Goal: Information Seeking & Learning: Learn about a topic

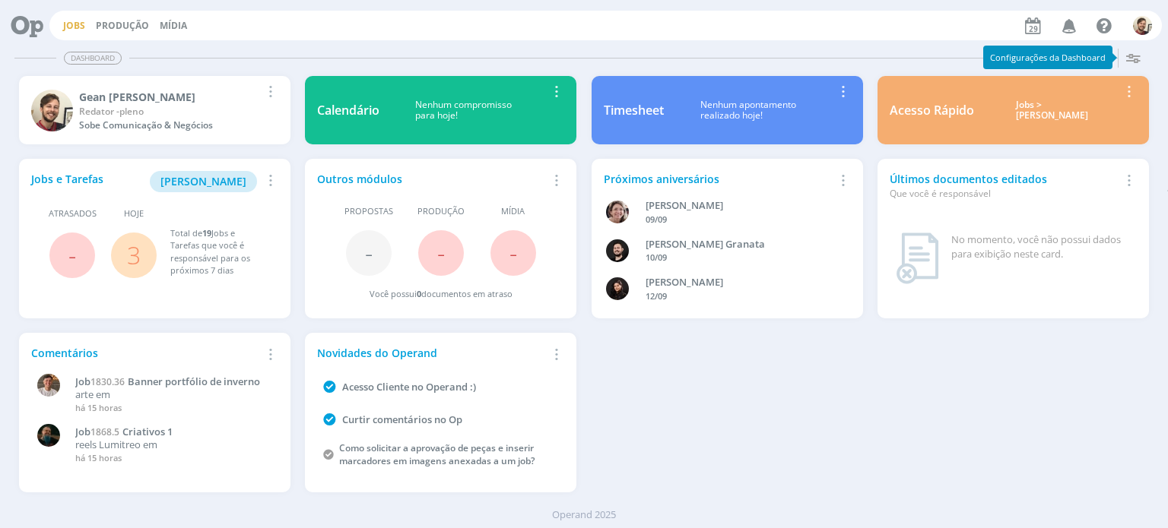
click at [71, 28] on link "Jobs" at bounding box center [74, 25] width 22 height 13
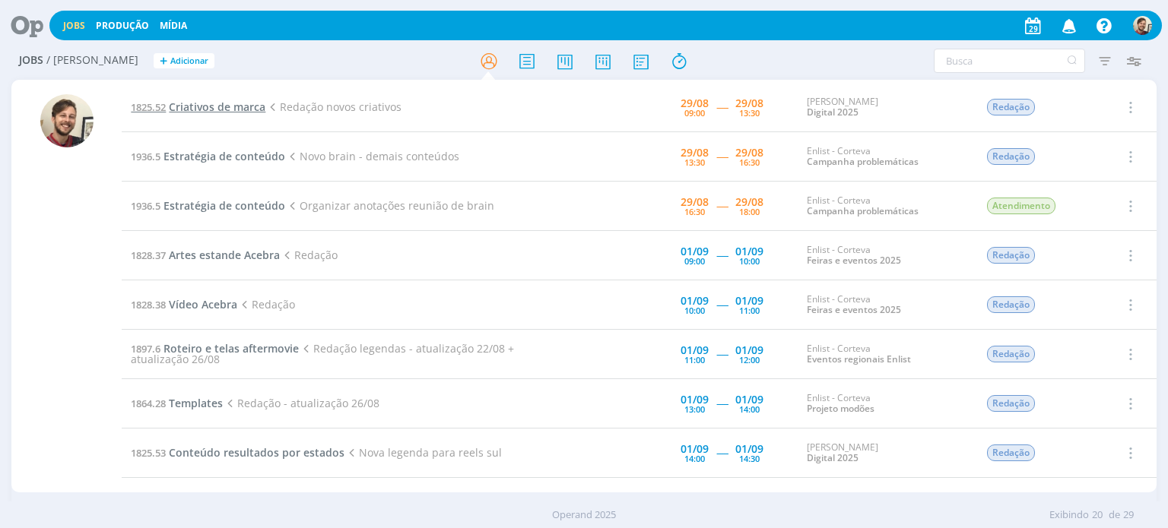
click at [237, 112] on span "Criativos de marca" at bounding box center [217, 107] width 97 height 14
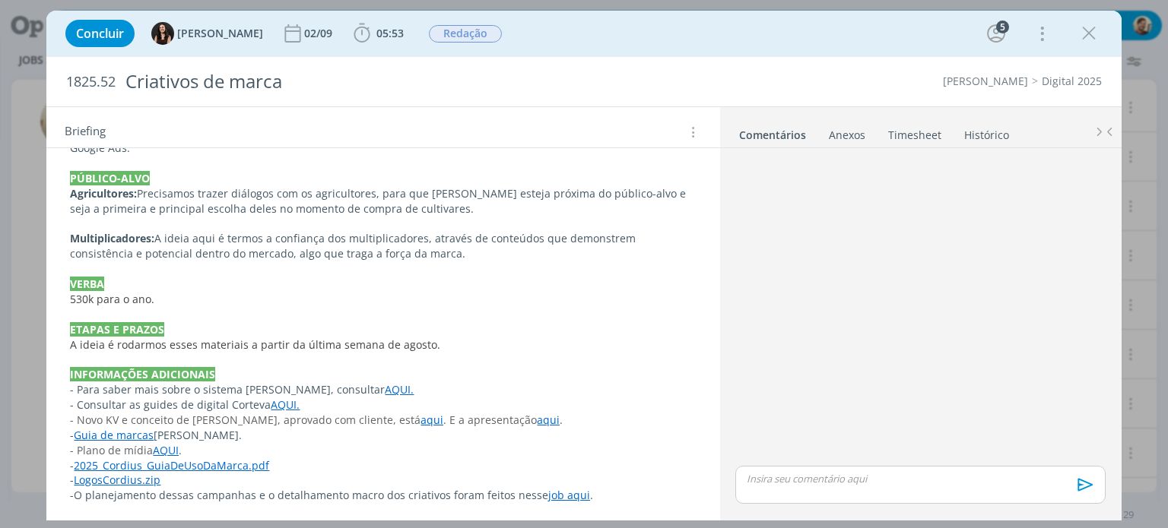
scroll to position [530, 0]
click at [563, 495] on link "job aqui" at bounding box center [569, 494] width 42 height 14
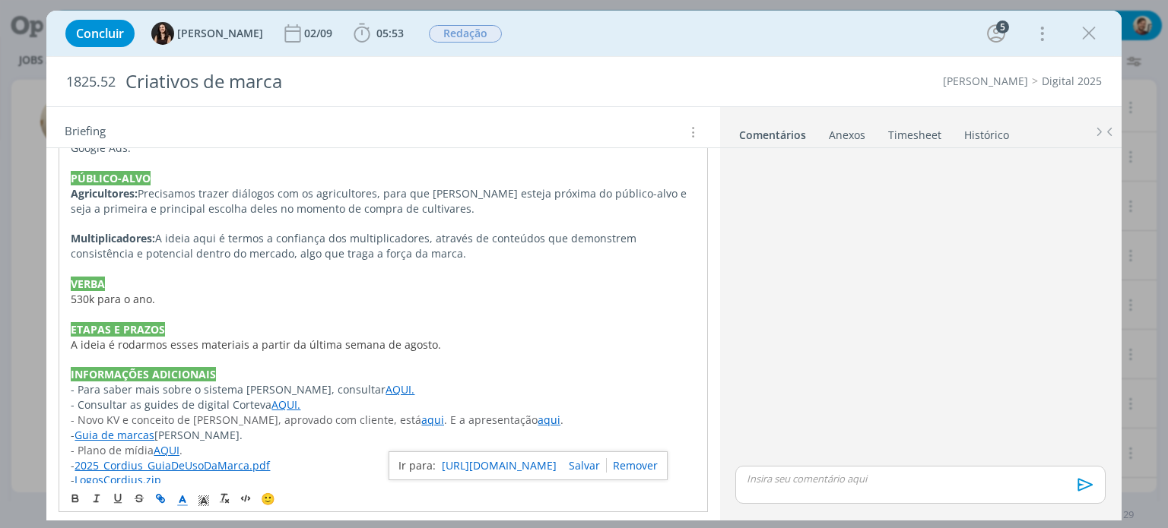
click at [554, 463] on link "[URL][DOMAIN_NAME]" at bounding box center [499, 466] width 115 height 20
click at [558, 300] on p "530k para o ano." at bounding box center [383, 299] width 624 height 15
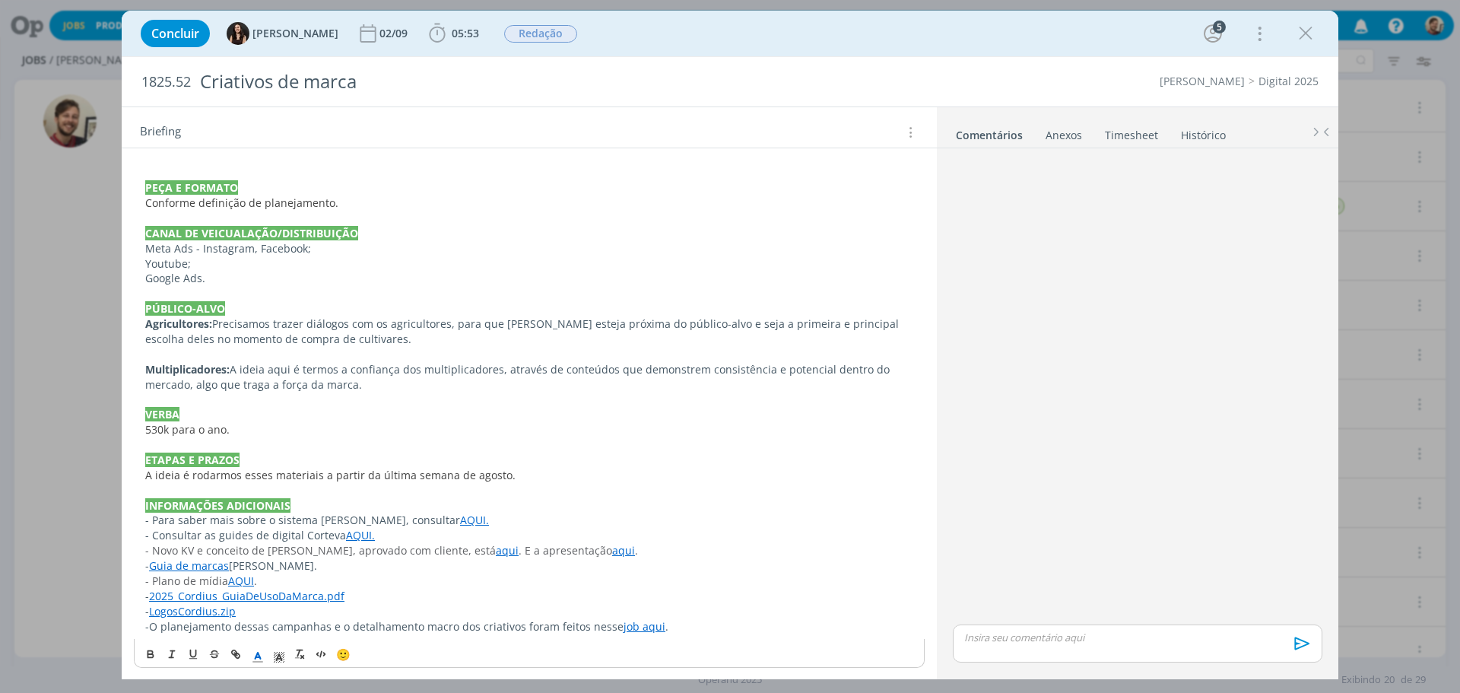
scroll to position [469, 0]
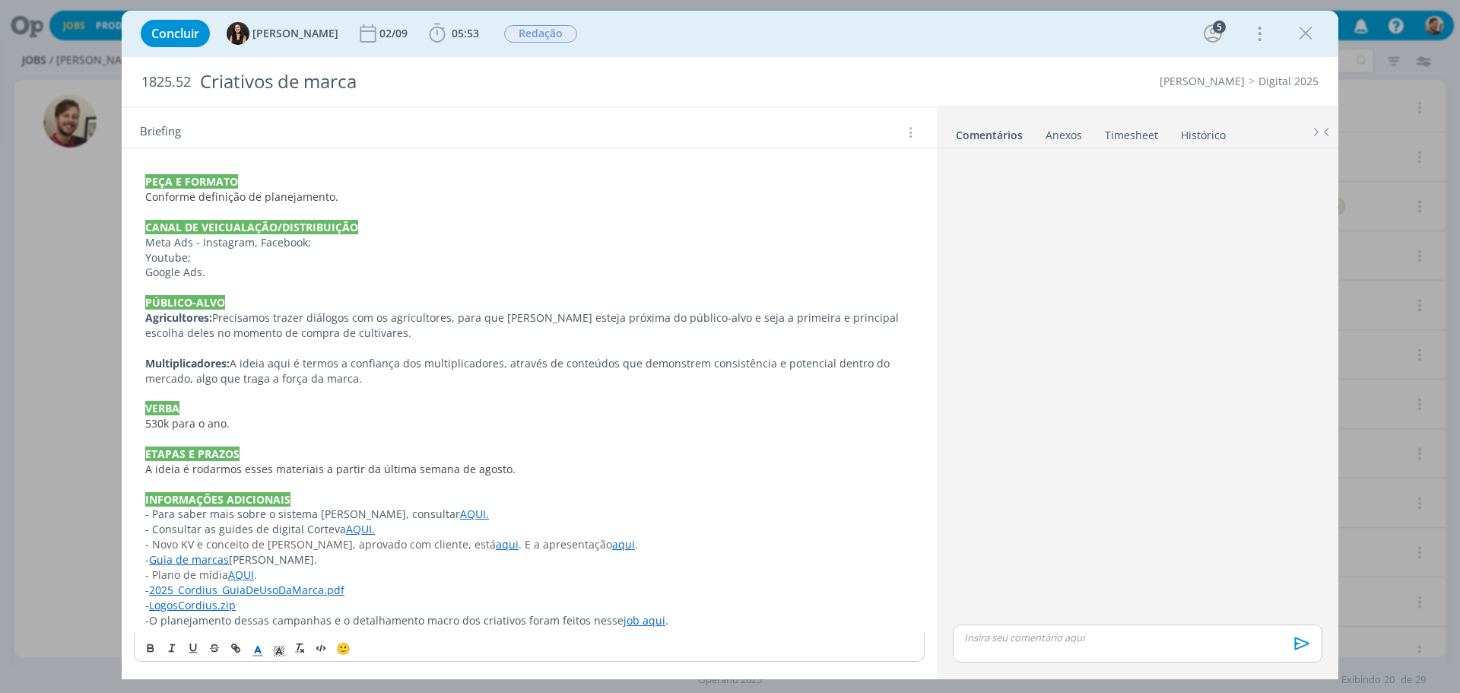
click at [637, 528] on link "job aqui" at bounding box center [645, 620] width 42 height 14
click at [630, 528] on link "[URL][DOMAIN_NAME]" at bounding box center [589, 591] width 115 height 20
click at [356, 451] on p "ETAPAS E PRAZOS" at bounding box center [529, 453] width 768 height 15
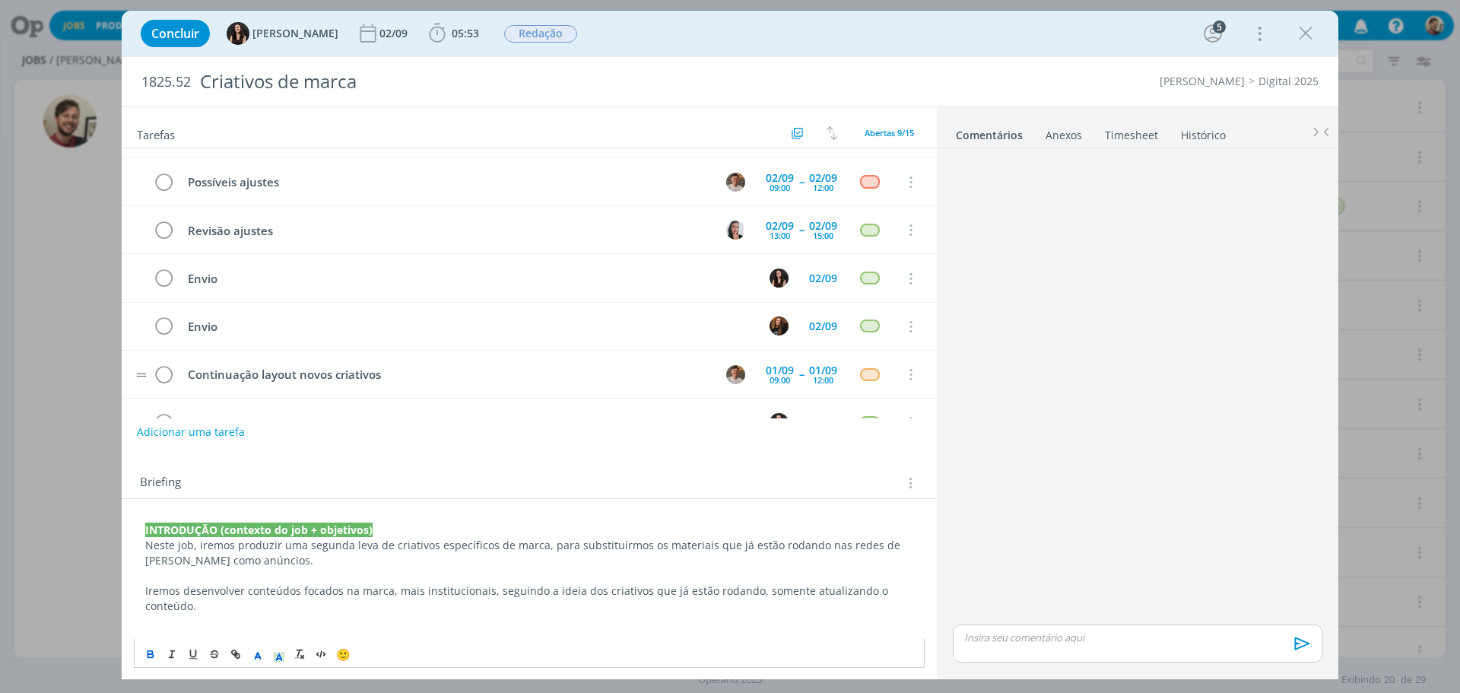
scroll to position [0, 0]
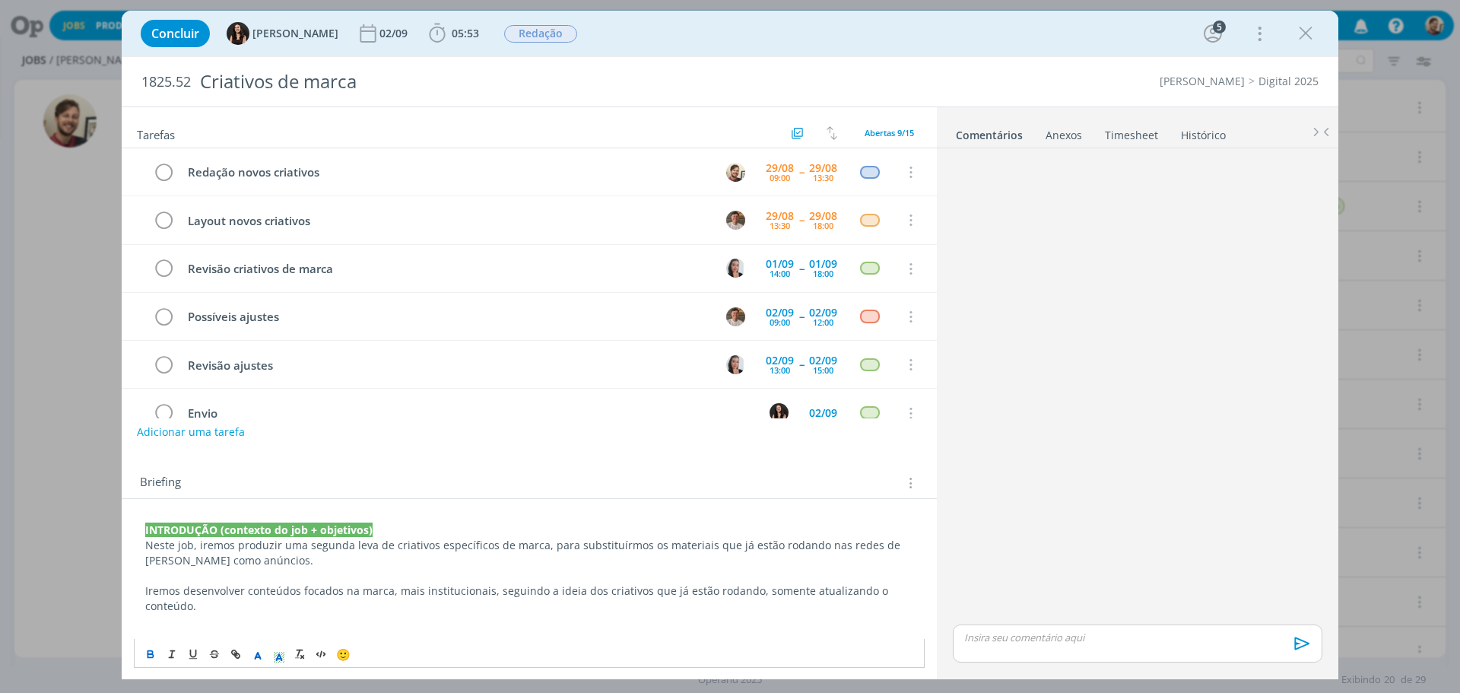
click at [1135, 132] on link "Timesheet" at bounding box center [1131, 132] width 55 height 22
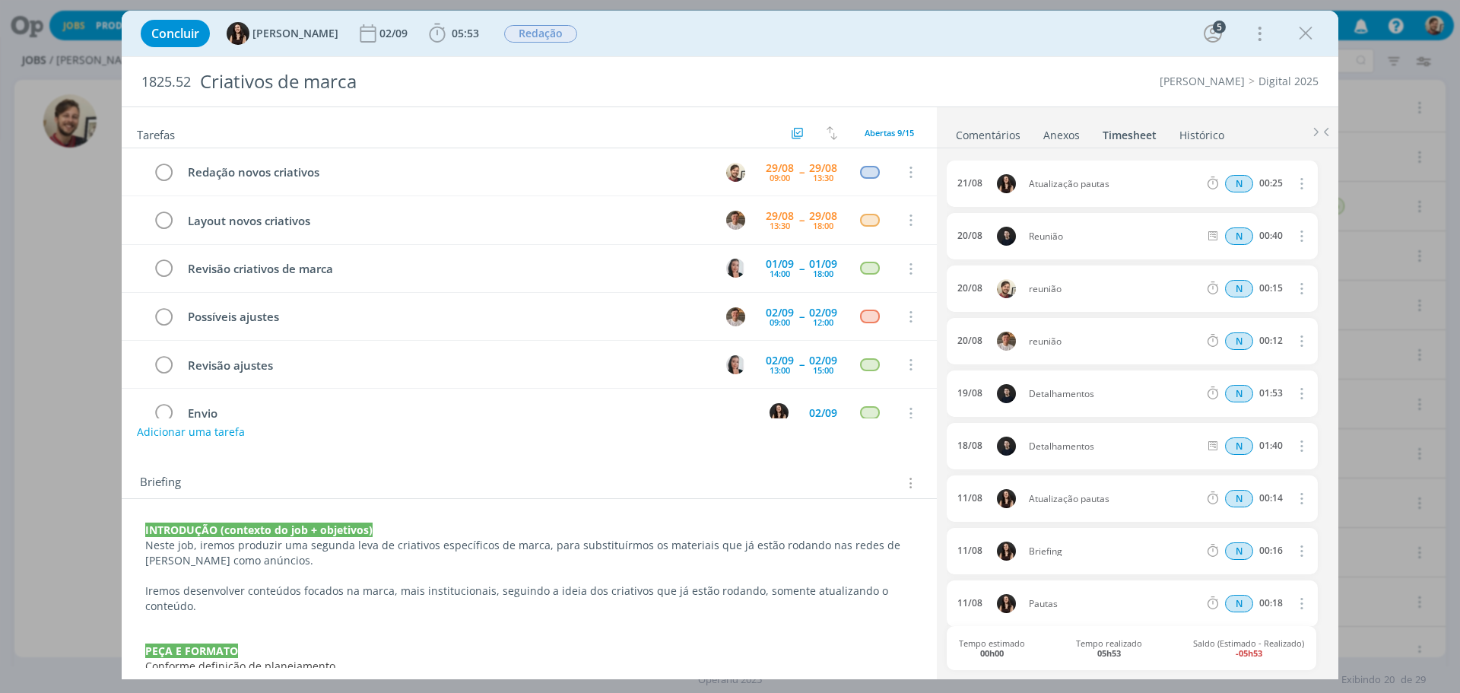
click at [992, 128] on link "Comentários" at bounding box center [988, 132] width 66 height 22
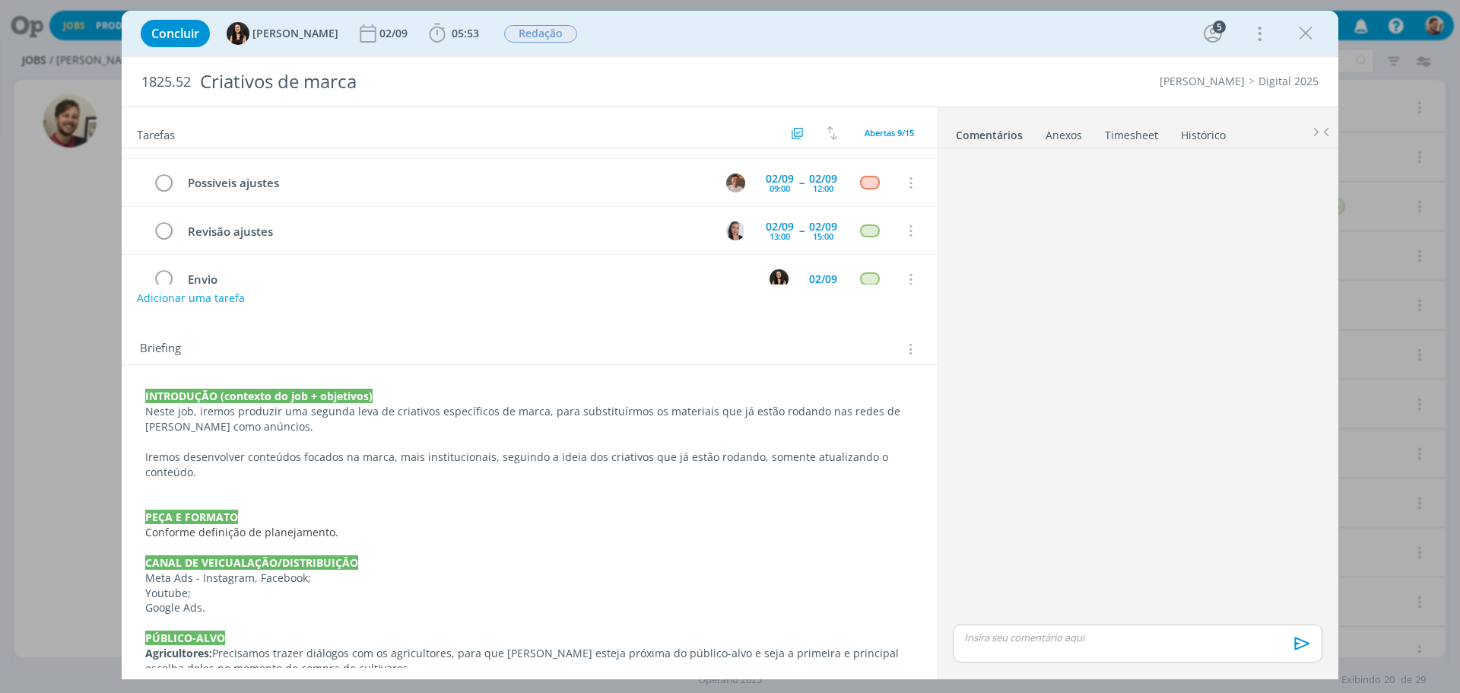
scroll to position [136, 0]
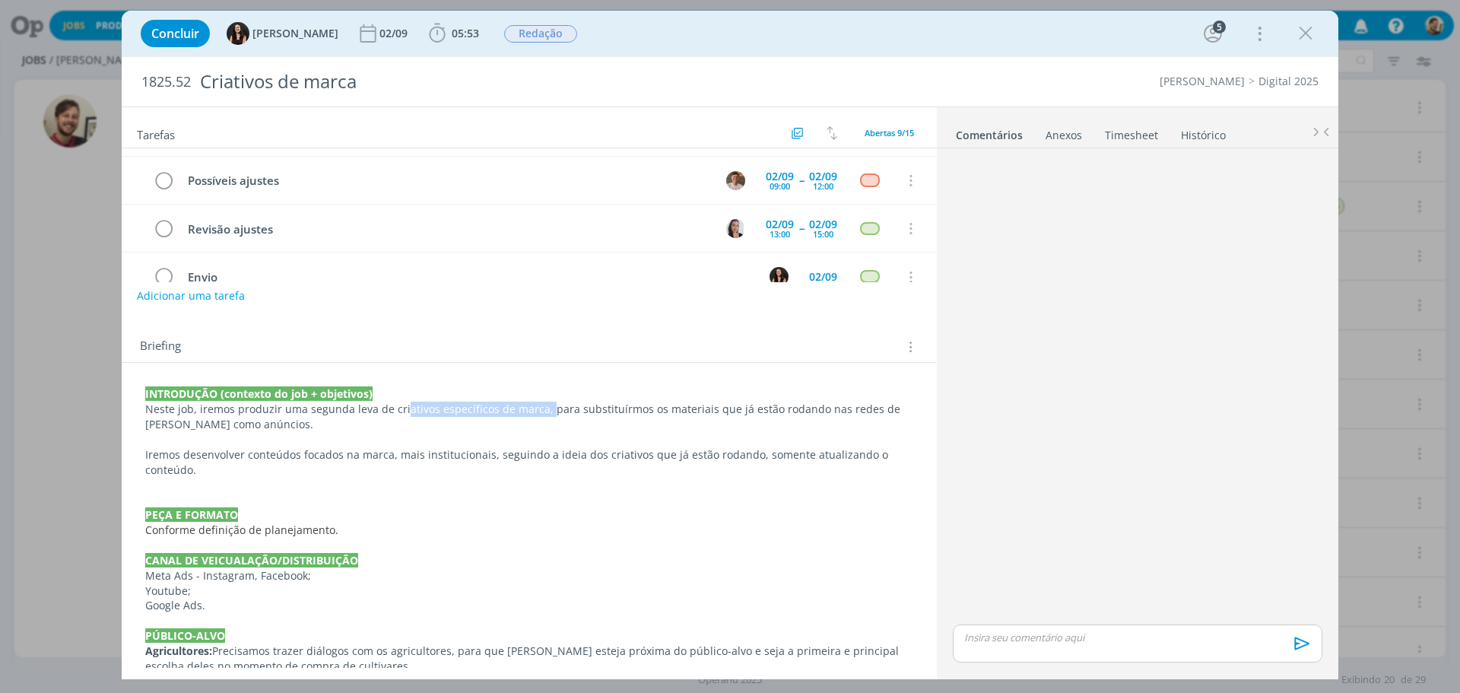
drag, startPoint x: 399, startPoint y: 412, endPoint x: 541, endPoint y: 412, distance: 141.4
click at [541, 412] on p "Neste job, iremos produzir uma segunda leva de criativos específicos de marca, …" at bounding box center [529, 416] width 768 height 30
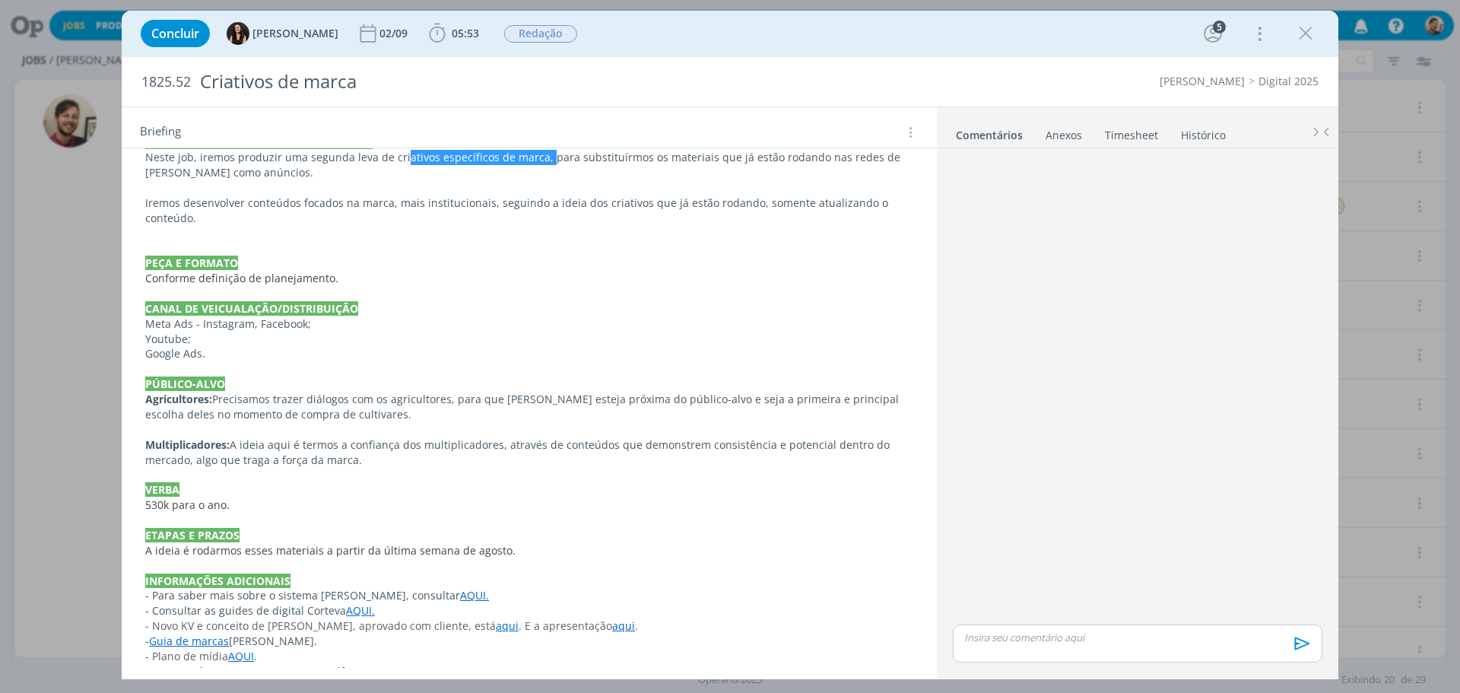
scroll to position [165, 0]
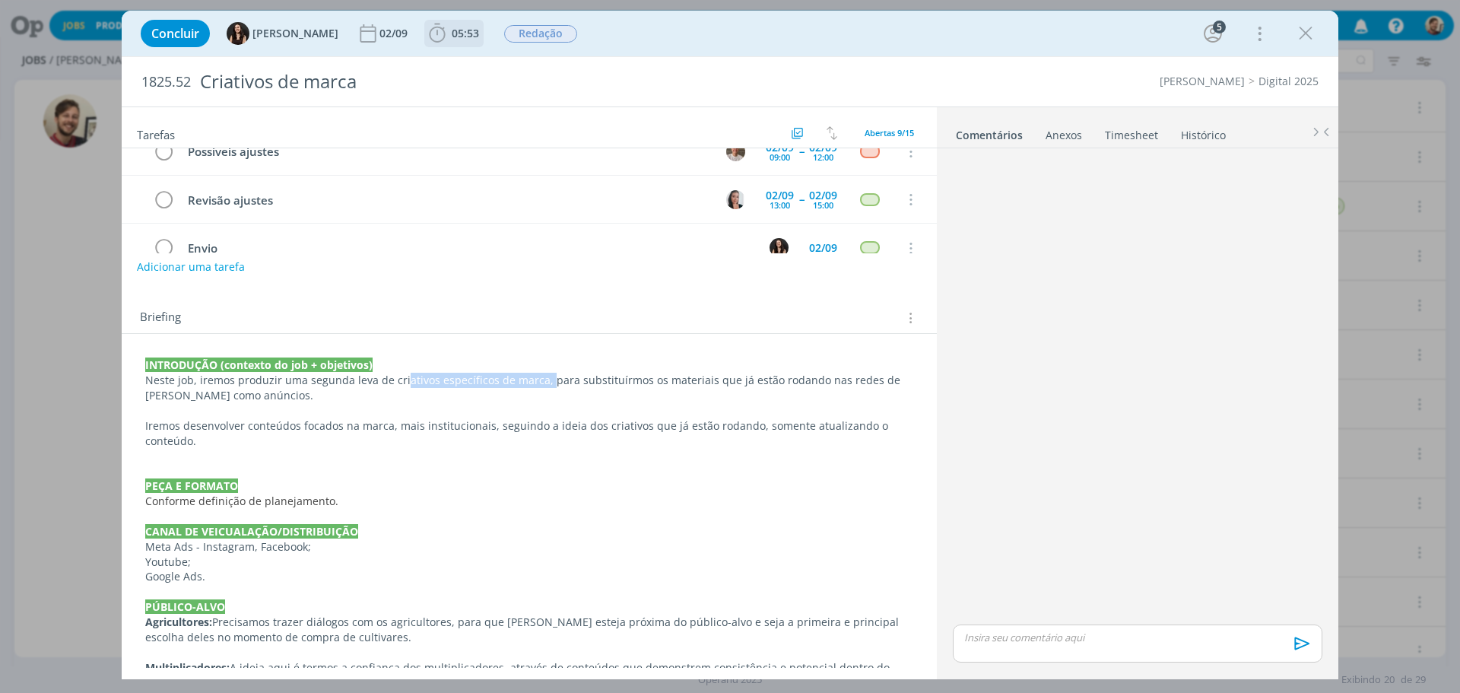
click at [439, 42] on span "05:53" at bounding box center [454, 33] width 56 height 23
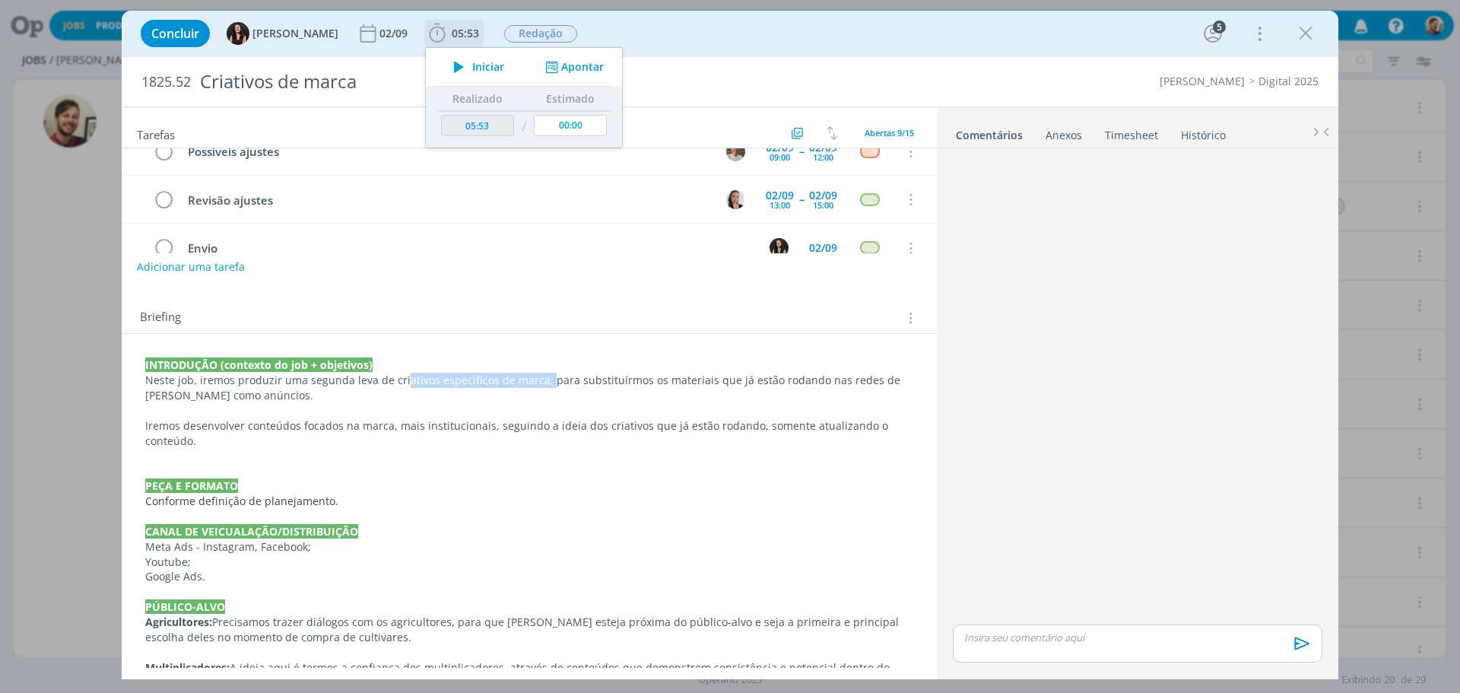
click at [452, 59] on icon "dialog" at bounding box center [459, 67] width 27 height 20
click at [602, 385] on p "Neste job, iremos produzir uma segunda leva de criativos específicos de marca, …" at bounding box center [529, 388] width 768 height 30
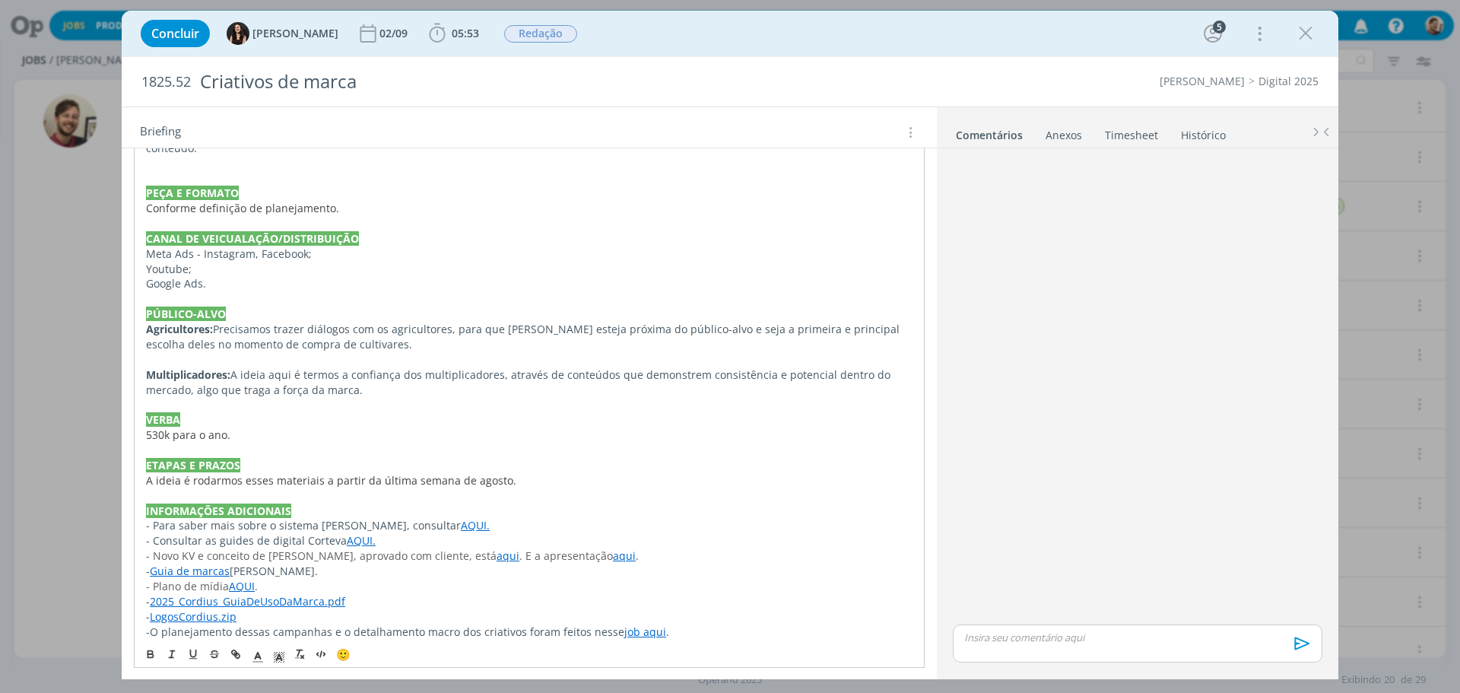
scroll to position [470, 0]
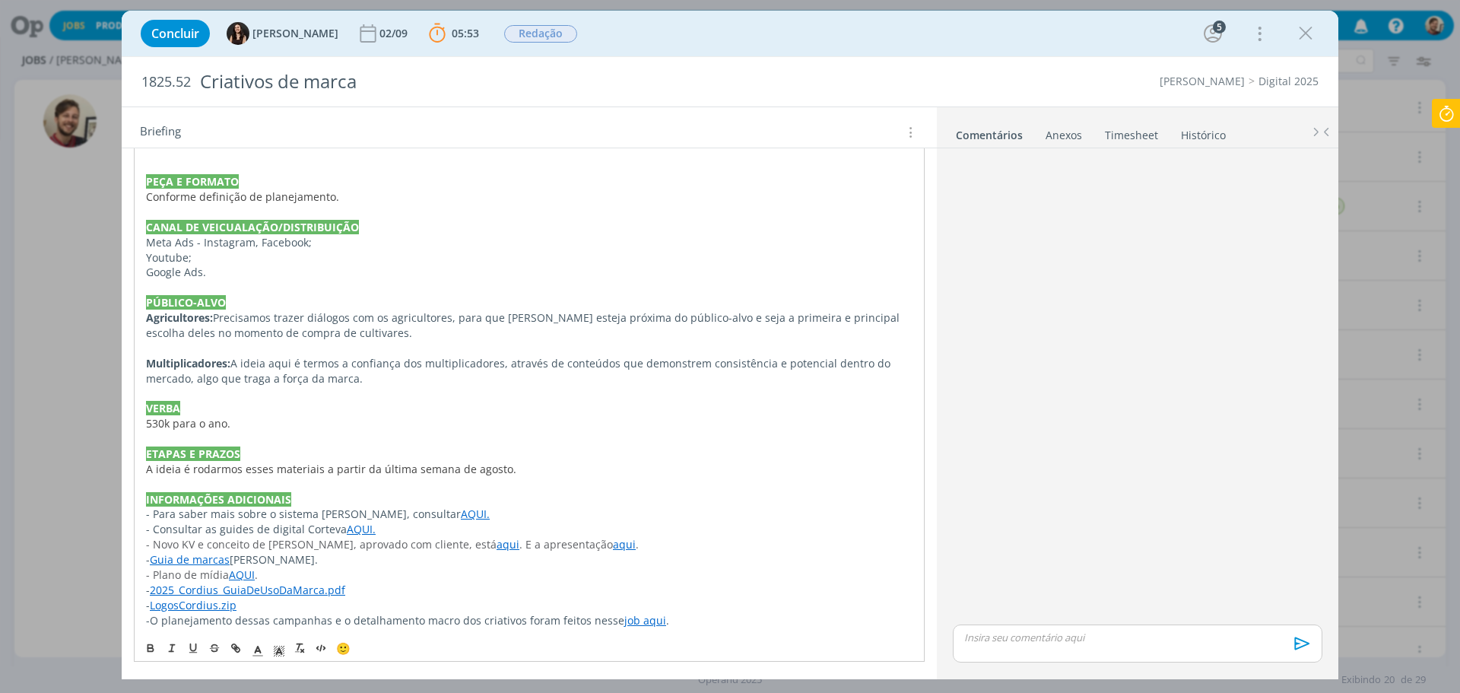
click at [636, 528] on link "job aqui" at bounding box center [645, 620] width 42 height 14
click at [594, 528] on link "[URL][DOMAIN_NAME]" at bounding box center [589, 591] width 115 height 20
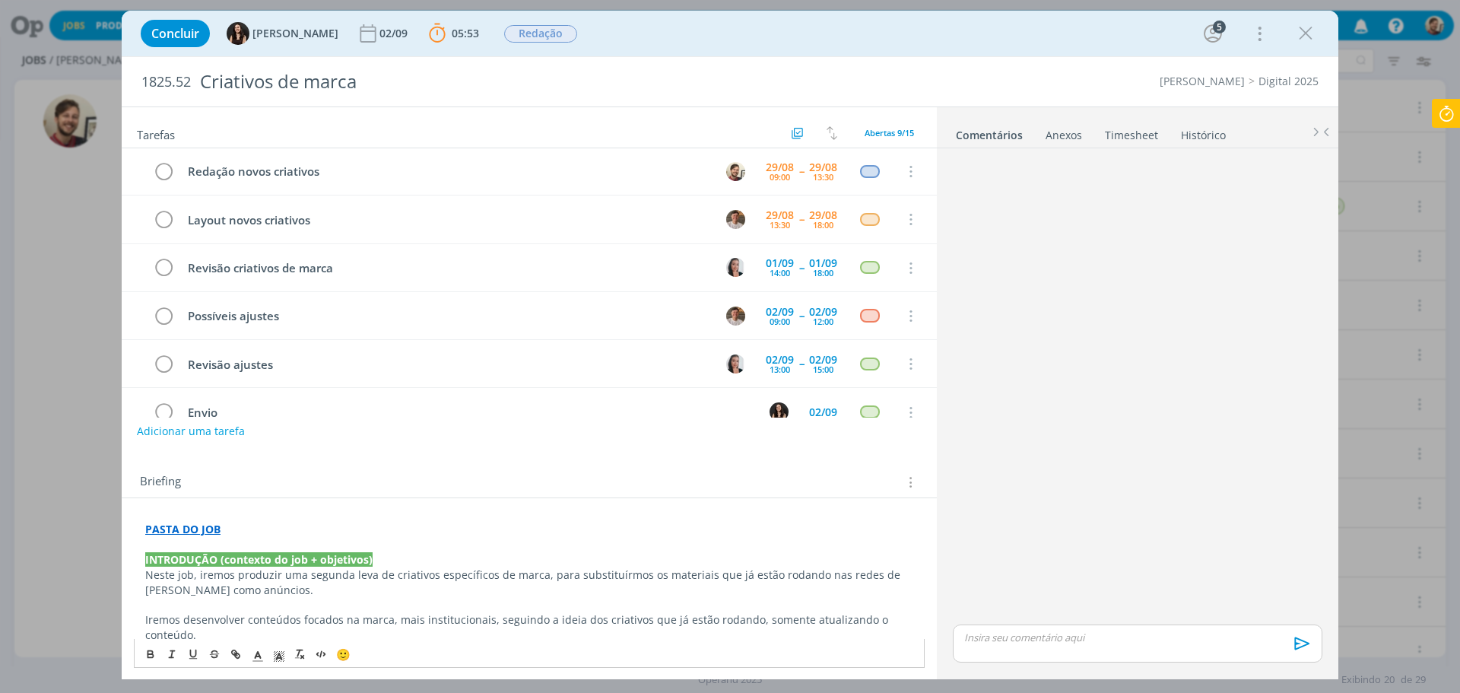
scroll to position [0, 0]
click at [208, 528] on strong "PASTA DO JOB" at bounding box center [182, 529] width 75 height 14
click at [225, 528] on link "[URL][DOMAIN_NAME]" at bounding box center [244, 559] width 115 height 20
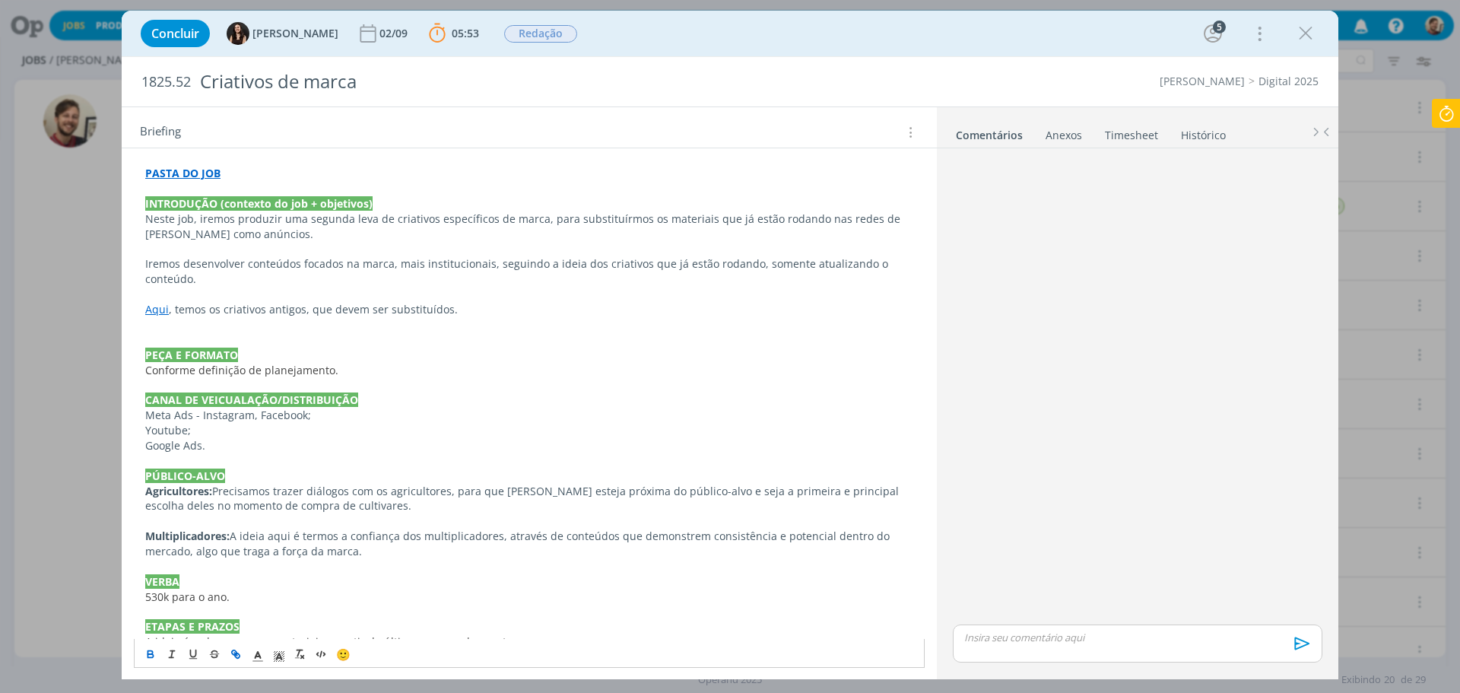
scroll to position [380, 0]
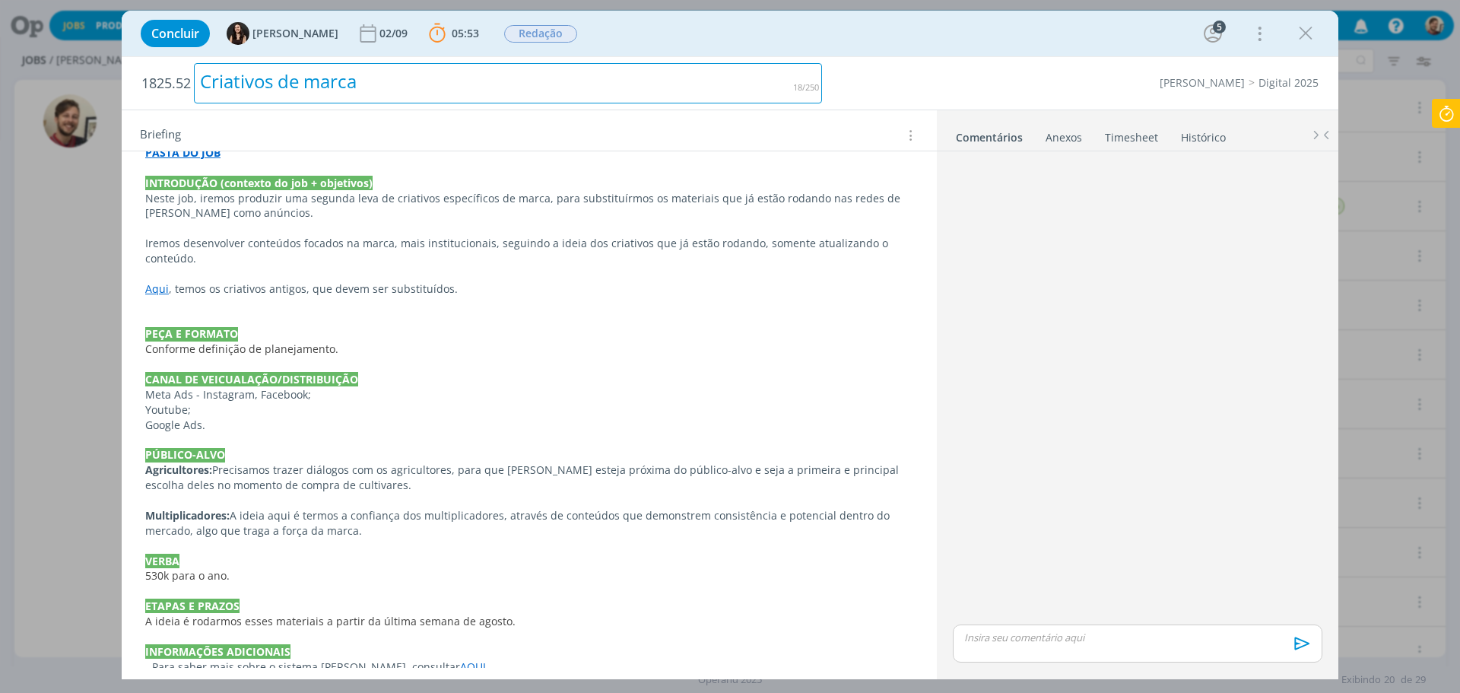
click at [275, 69] on div "Criativos de marca" at bounding box center [508, 83] width 628 height 40
drag, startPoint x: 378, startPoint y: 83, endPoint x: 200, endPoint y: 80, distance: 178.0
click at [200, 80] on div "Criativos de marca" at bounding box center [508, 83] width 628 height 40
copy div "Criativos de marca"
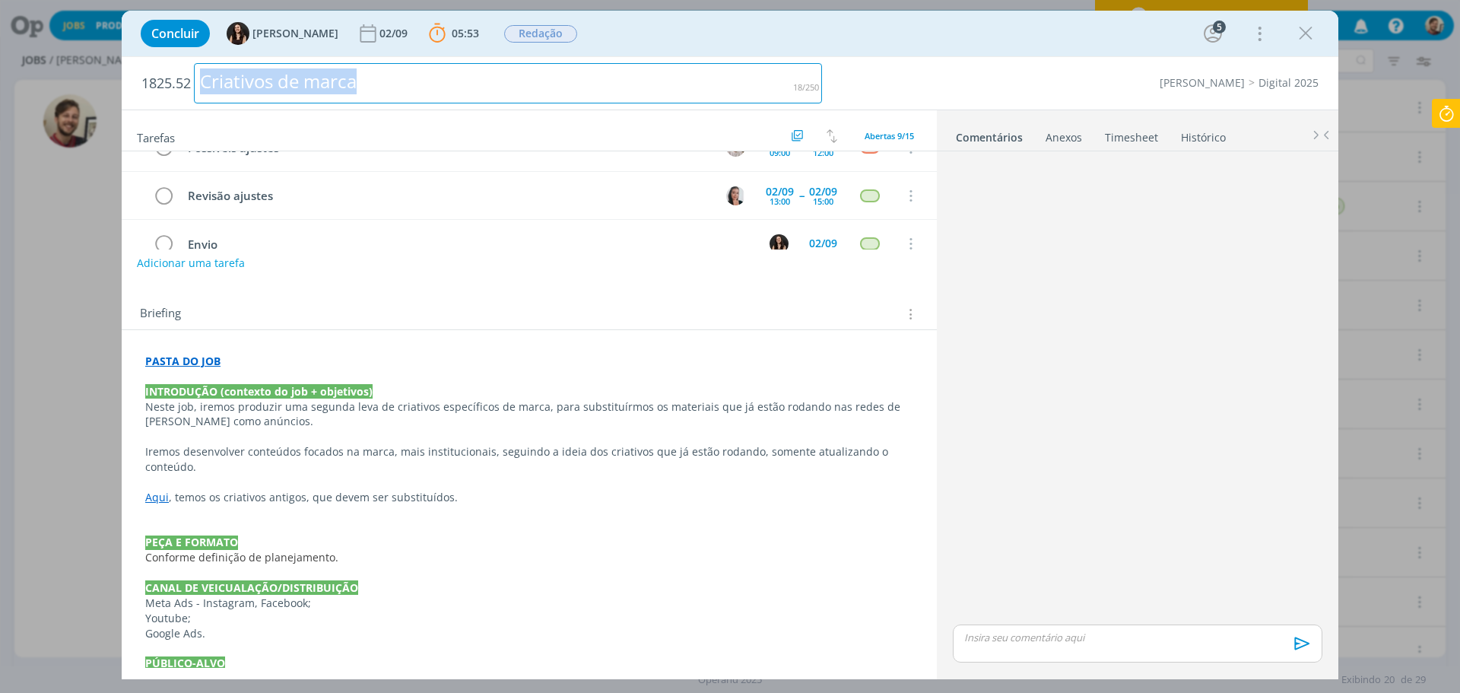
scroll to position [152, 0]
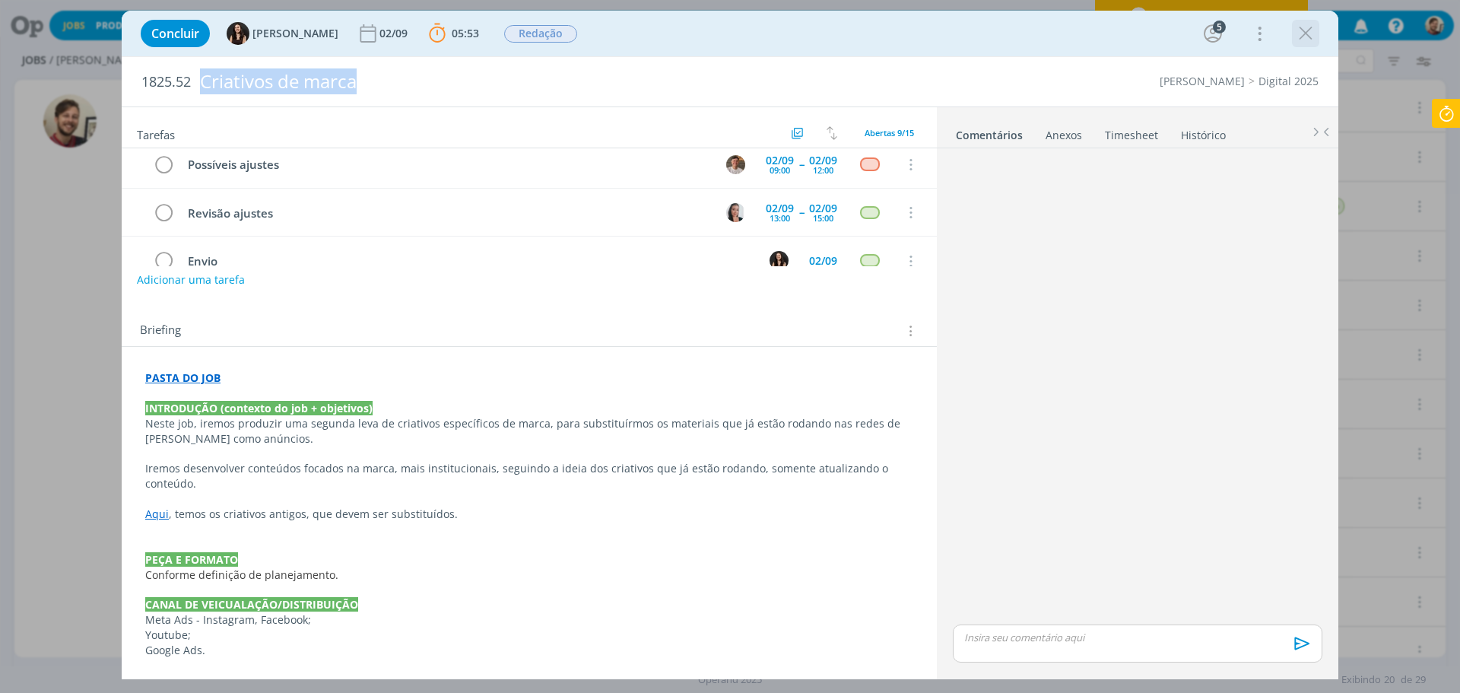
click at [1167, 38] on icon "dialog" at bounding box center [1305, 33] width 23 height 23
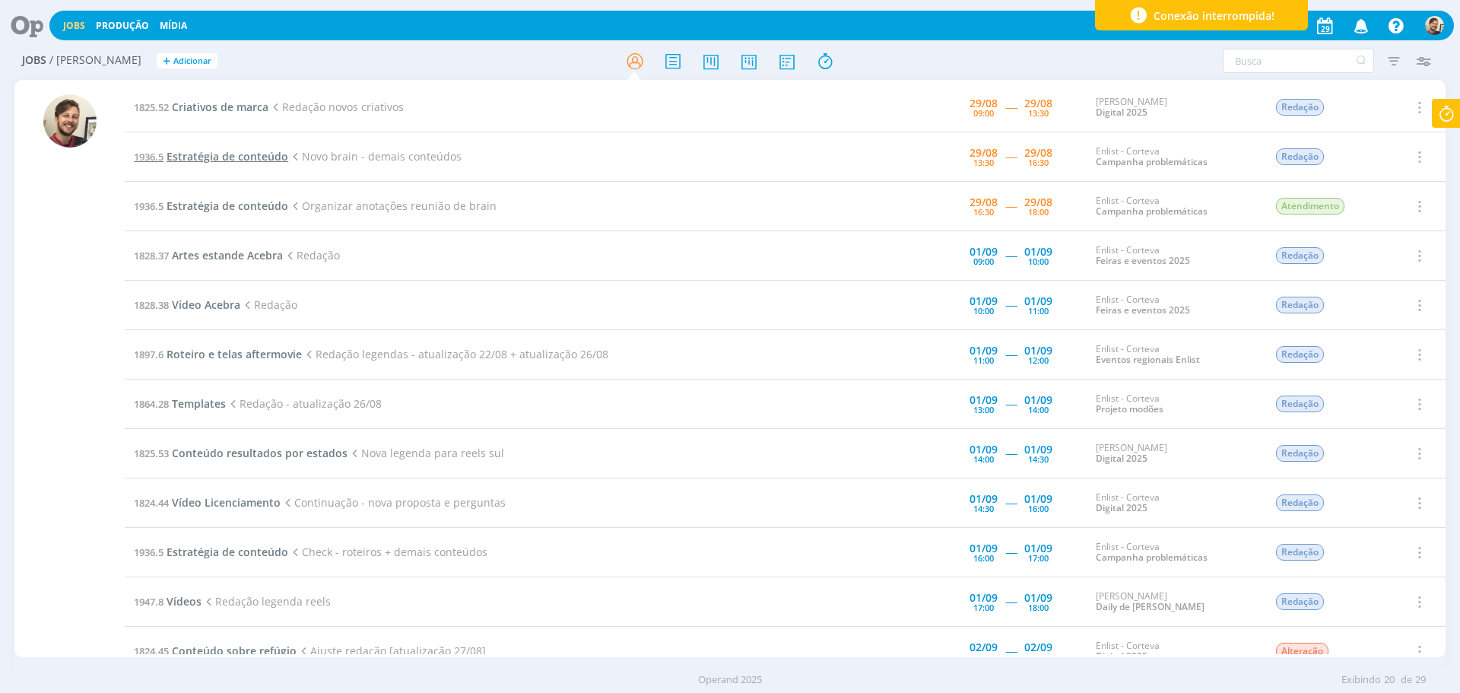
click at [268, 149] on span "Estratégia de conteúdo" at bounding box center [228, 156] width 122 height 14
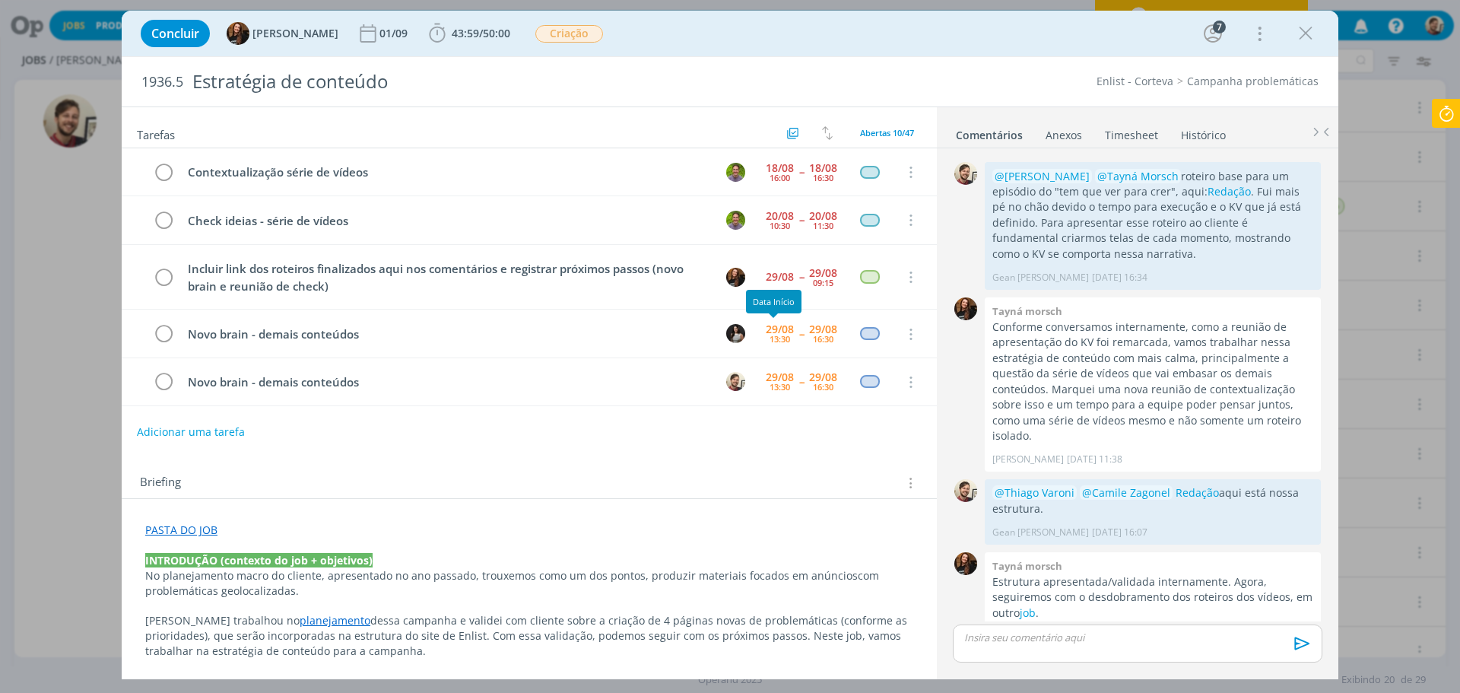
scroll to position [162, 0]
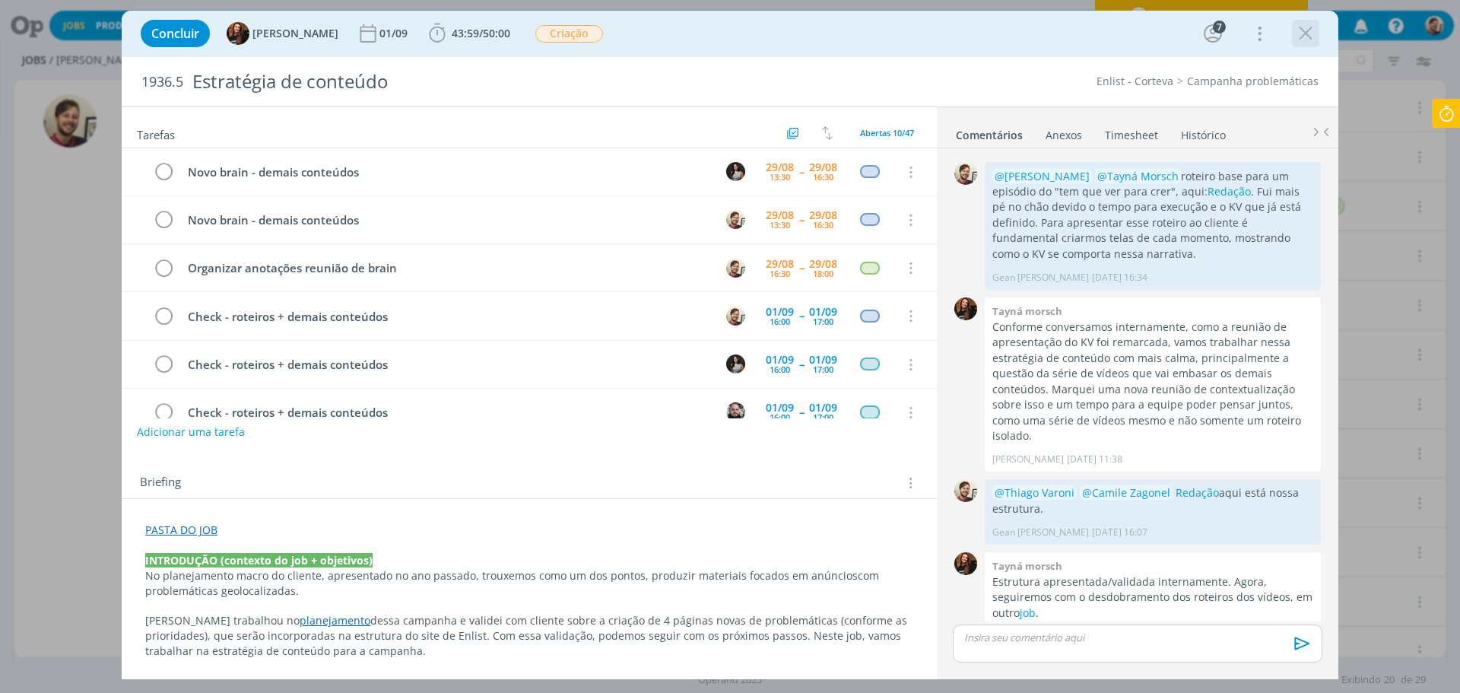
click at [1167, 30] on icon "dialog" at bounding box center [1305, 33] width 23 height 23
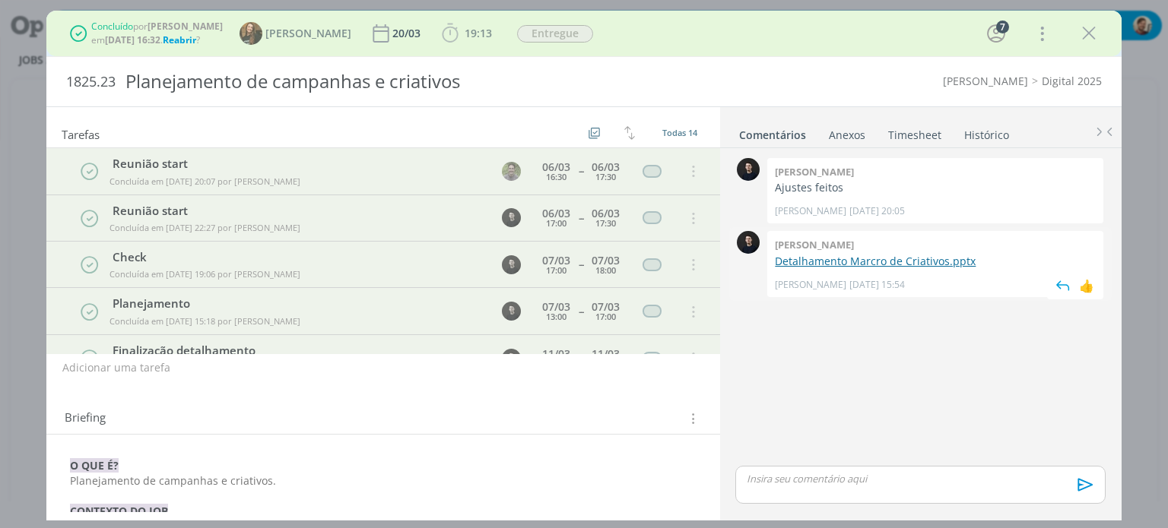
click at [888, 262] on link "Detalhamento Marcro de Criativos.pptx" at bounding box center [875, 261] width 201 height 14
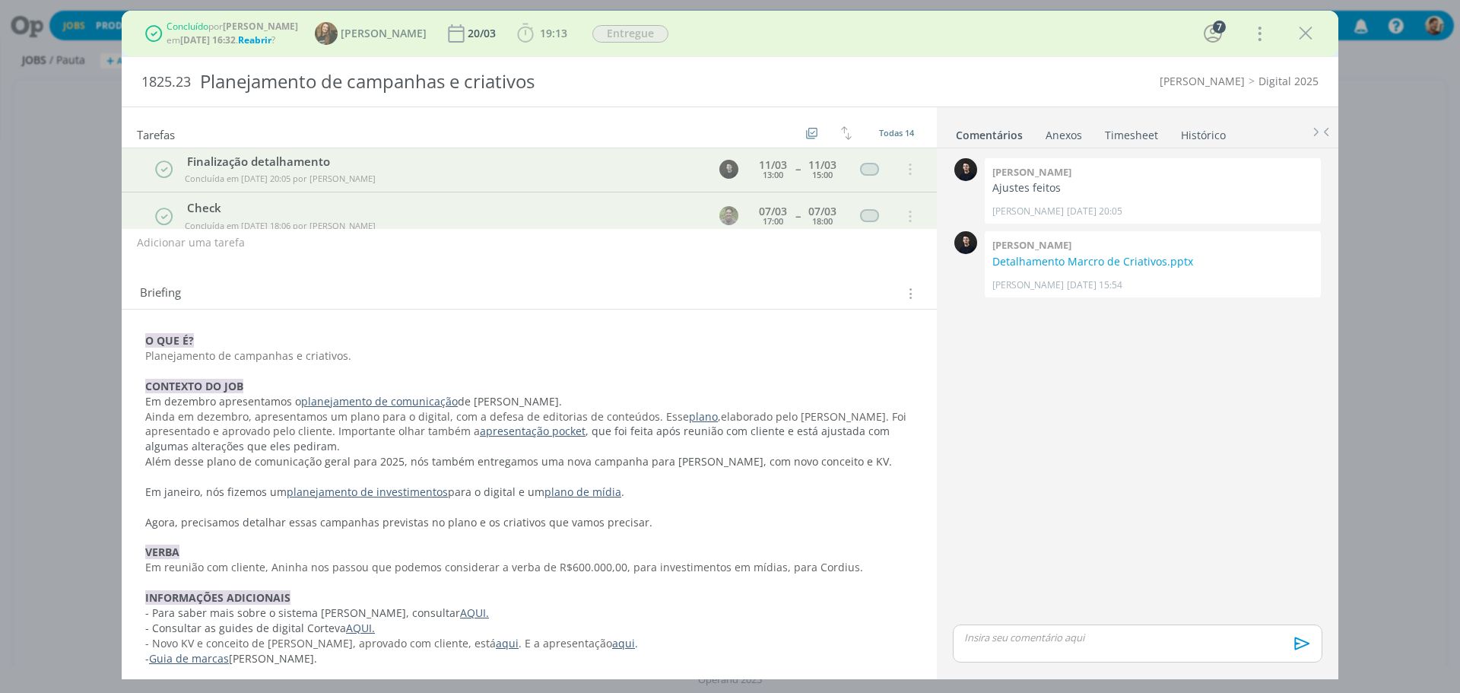
scroll to position [244, 0]
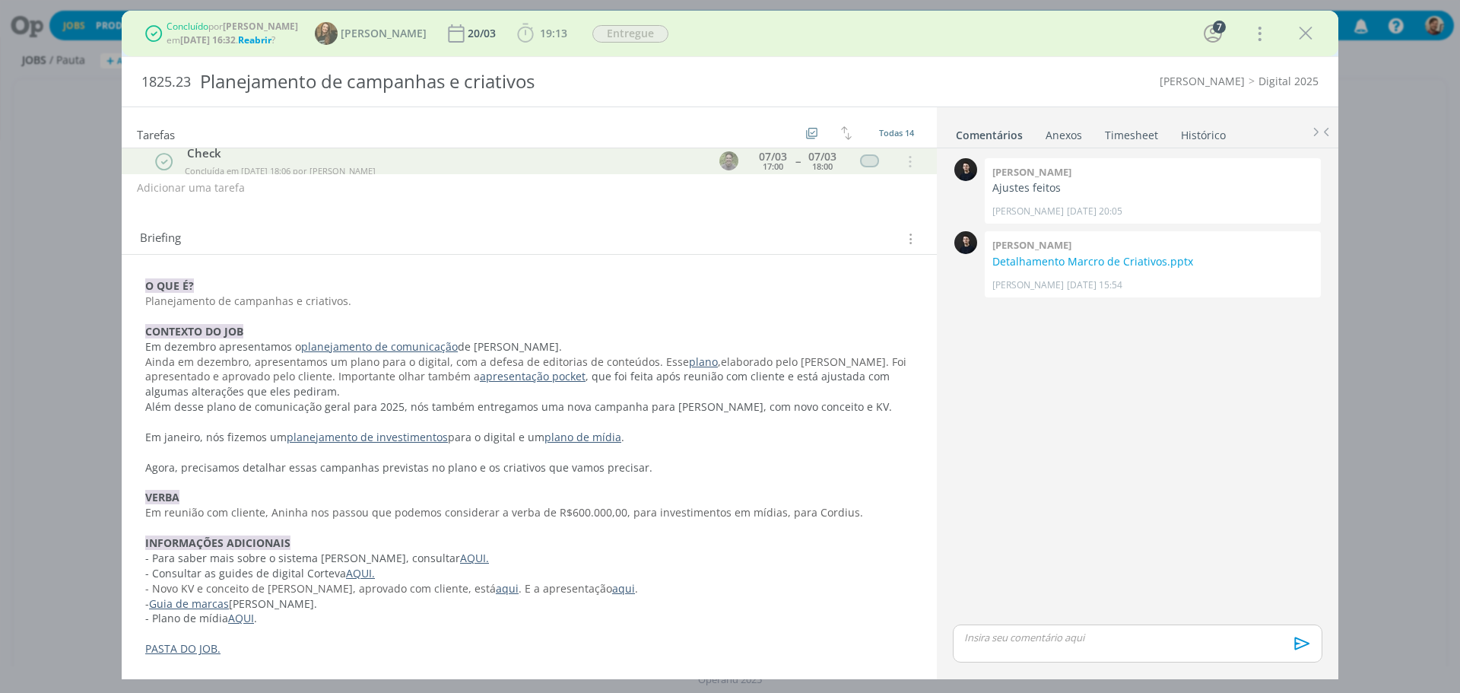
click at [193, 647] on link "PASTA DO JOB." at bounding box center [182, 648] width 75 height 14
